Goal: Task Accomplishment & Management: Manage account settings

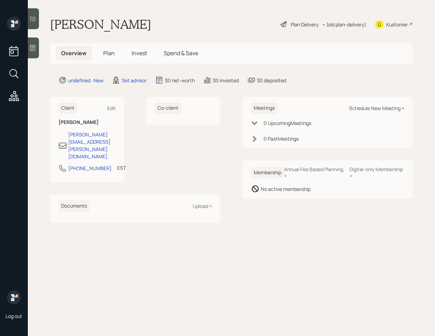
click at [366, 106] on div "Schedule New Meeting +" at bounding box center [376, 108] width 55 height 7
select select "round-[PERSON_NAME]"
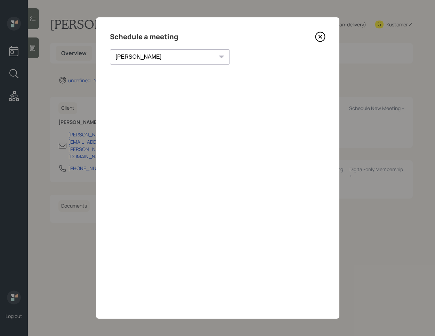
click at [321, 40] on icon at bounding box center [320, 37] width 10 height 10
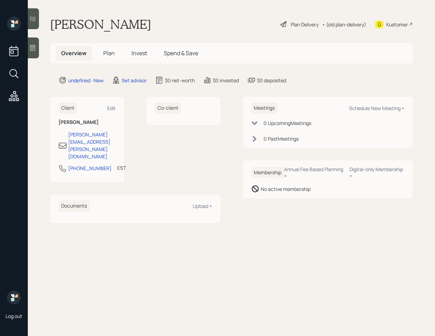
click at [37, 53] on div at bounding box center [33, 48] width 11 height 21
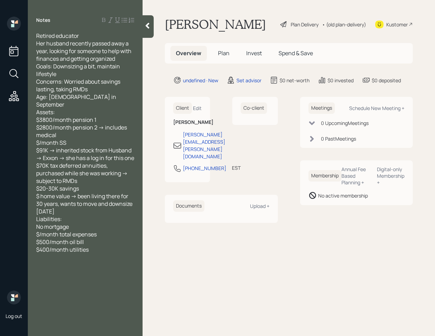
click at [153, 33] on div at bounding box center [147, 26] width 11 height 23
